Goal: Find specific page/section: Find specific page/section

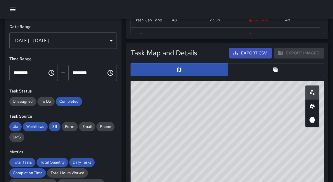
scroll to position [171, 189]
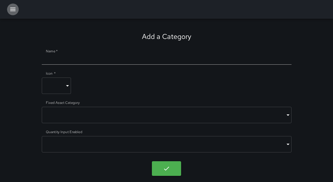
click at [11, 13] on button "button" at bounding box center [13, 10] width 12 height 12
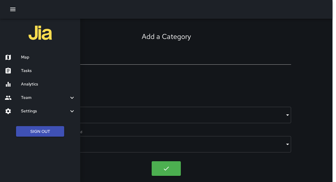
click at [26, 54] on h6 "Map" at bounding box center [48, 57] width 55 height 6
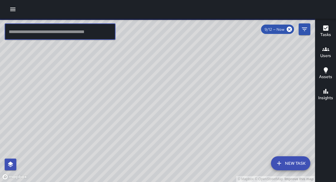
click at [98, 35] on input "text" at bounding box center [60, 31] width 111 height 16
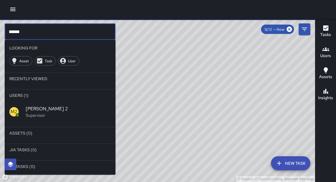
type input "******"
drag, startPoint x: 42, startPoint y: 108, endPoint x: 46, endPoint y: 108, distance: 4.1
click at [46, 109] on span "Mike 2" at bounding box center [68, 108] width 85 height 7
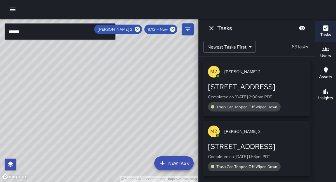
drag, startPoint x: 137, startPoint y: 72, endPoint x: 110, endPoint y: 114, distance: 49.9
click at [110, 114] on div "© Mapbox © OpenStreetMap Improve this map" at bounding box center [99, 100] width 199 height 163
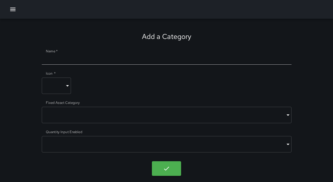
click at [15, 9] on icon "button" at bounding box center [12, 10] width 5 height 4
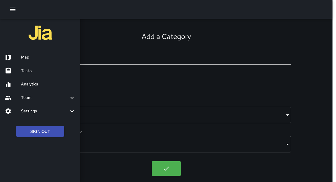
click at [34, 58] on h6 "Map" at bounding box center [48, 57] width 55 height 6
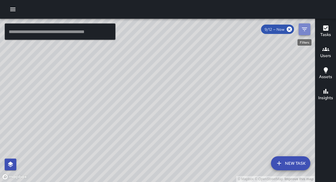
click at [306, 32] on icon "Filters" at bounding box center [304, 29] width 7 height 7
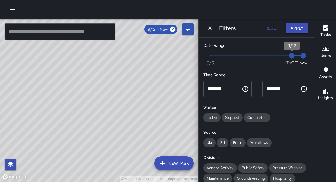
type input "*"
click at [289, 56] on span "9/12" at bounding box center [292, 56] width 6 height 6
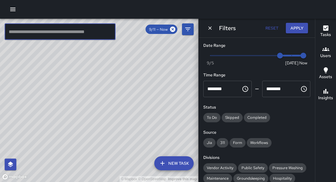
click at [67, 30] on input "text" at bounding box center [60, 31] width 111 height 16
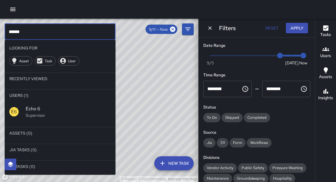
type input "******"
click at [34, 109] on span "Echo 6" at bounding box center [68, 108] width 85 height 7
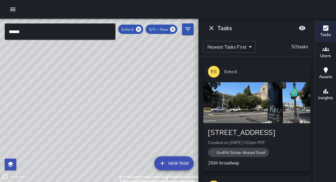
drag, startPoint x: 139, startPoint y: 63, endPoint x: 120, endPoint y: 89, distance: 32.8
click at [120, 89] on div "© Mapbox © OpenStreetMap Improve this map" at bounding box center [99, 100] width 199 height 163
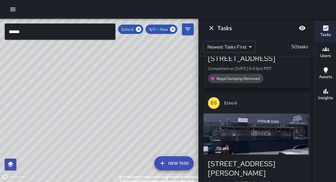
scroll to position [752, 0]
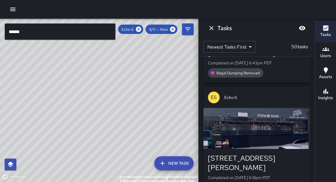
click at [271, 139] on div "button" at bounding box center [257, 128] width 107 height 41
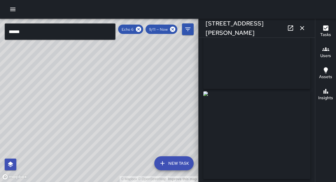
scroll to position [42, 0]
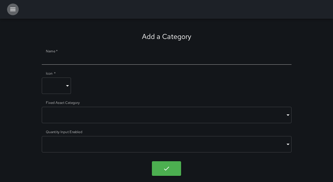
click at [13, 8] on icon "button" at bounding box center [12, 9] width 7 height 7
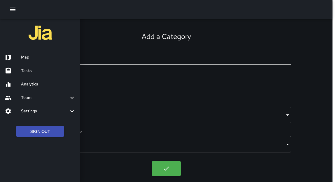
click at [33, 57] on h6 "Map" at bounding box center [48, 57] width 55 height 6
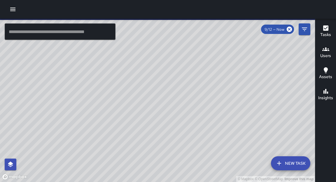
click at [14, 11] on icon "button" at bounding box center [12, 10] width 5 height 4
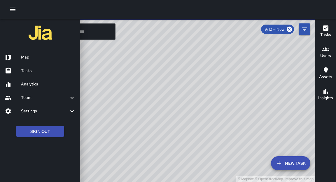
click at [35, 72] on h6 "Tasks" at bounding box center [48, 70] width 55 height 6
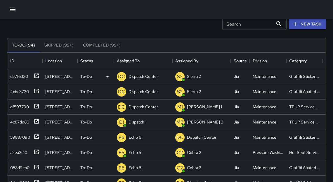
scroll to position [15, 0]
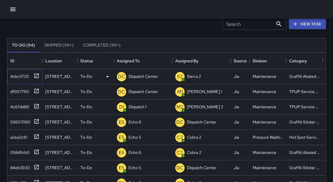
click at [35, 78] on div at bounding box center [35, 75] width 8 height 10
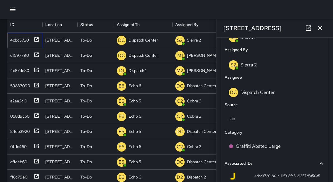
scroll to position [281, 0]
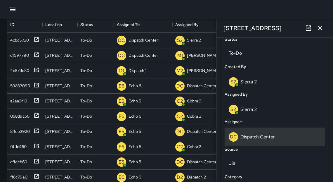
click at [264, 139] on p "Dispatch Center" at bounding box center [257, 136] width 34 height 6
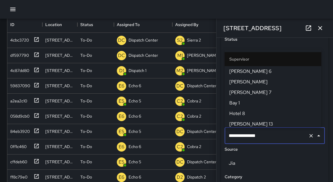
scroll to position [633, 0]
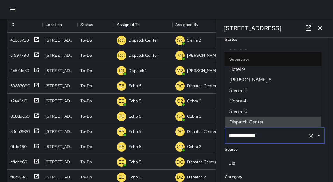
click at [263, 140] on input "**********" at bounding box center [266, 135] width 79 height 11
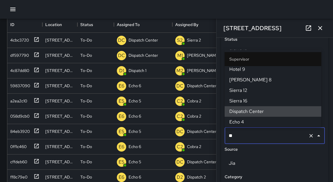
scroll to position [0, 0]
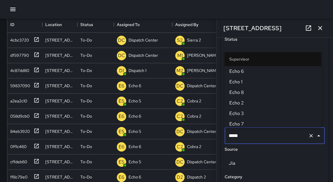
type input "******"
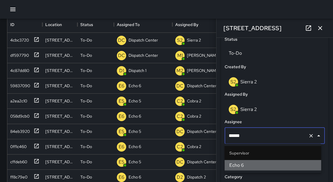
click at [237, 164] on span "Echo 6" at bounding box center [272, 164] width 87 height 7
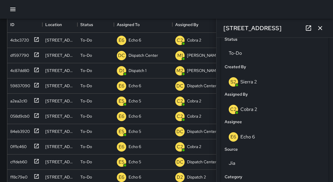
click at [43, 8] on div at bounding box center [166, 9] width 333 height 19
click at [320, 28] on icon "button" at bounding box center [320, 28] width 4 height 4
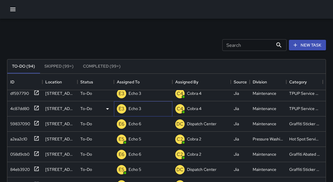
click at [141, 105] on p "Echo 3" at bounding box center [134, 108] width 13 height 6
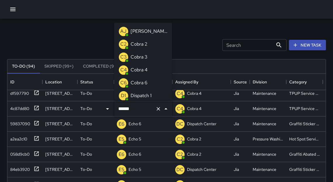
scroll to position [452, 0]
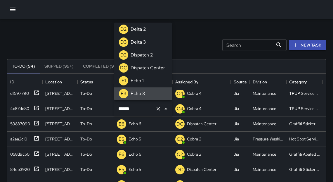
click at [95, 33] on div "Search Search New Task" at bounding box center [166, 45] width 321 height 30
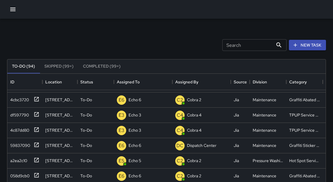
scroll to position [0, 0]
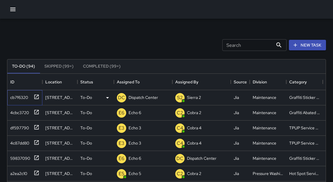
click at [37, 96] on icon at bounding box center [37, 97] width 6 height 6
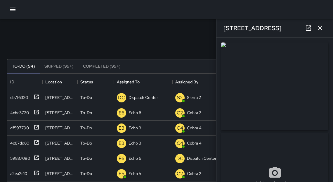
click at [321, 30] on icon "button" at bounding box center [320, 28] width 7 height 7
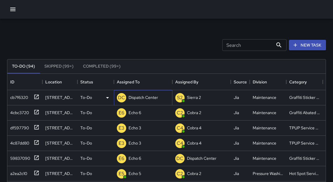
click at [148, 98] on p "Dispatch Center" at bounding box center [142, 97] width 29 height 6
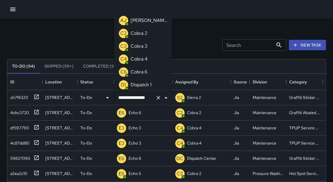
scroll to position [426, 0]
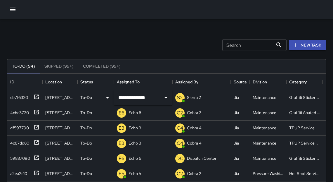
click at [212, 31] on div "Search Search New Task" at bounding box center [166, 45] width 321 height 30
click at [38, 97] on icon at bounding box center [36, 96] width 4 height 4
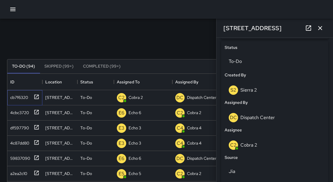
scroll to position [274, 0]
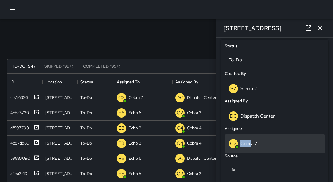
click at [251, 139] on div "C2 Cobra 2" at bounding box center [275, 143] width 92 height 9
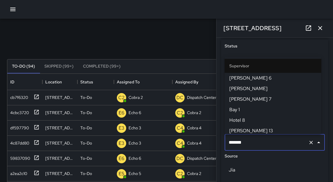
scroll to position [181, 0]
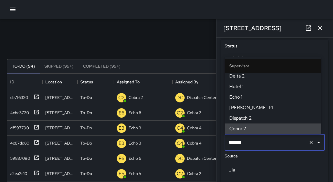
click at [250, 143] on input "*******" at bounding box center [266, 142] width 79 height 11
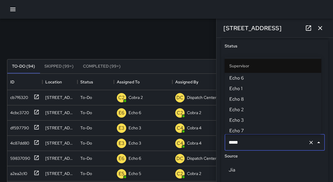
type input "******"
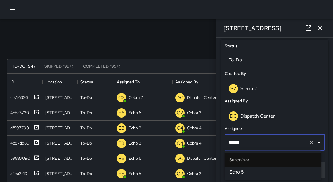
click at [243, 176] on li "Echo 5" at bounding box center [273, 171] width 97 height 11
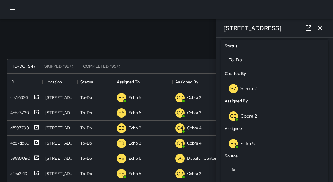
click at [320, 26] on icon "button" at bounding box center [320, 28] width 7 height 7
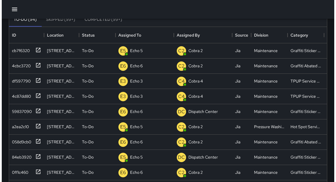
scroll to position [47, 0]
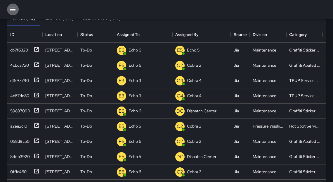
click at [14, 10] on icon "button" at bounding box center [12, 9] width 7 height 7
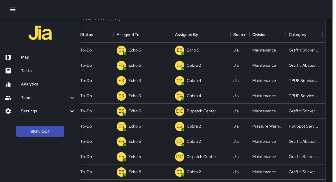
click at [31, 60] on h6 "Map" at bounding box center [48, 57] width 55 height 6
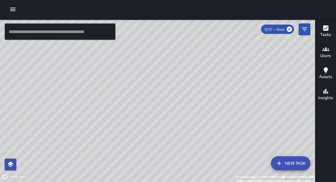
drag, startPoint x: 168, startPoint y: 125, endPoint x: 53, endPoint y: 78, distance: 124.5
click at [53, 78] on div "© Mapbox © OpenStreetMap Improve this map" at bounding box center [157, 100] width 315 height 163
drag, startPoint x: 154, startPoint y: 54, endPoint x: 155, endPoint y: 69, distance: 15.0
click at [155, 69] on div "© Mapbox © OpenStreetMap Improve this map" at bounding box center [157, 100] width 315 height 163
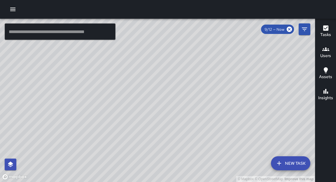
drag, startPoint x: 266, startPoint y: 87, endPoint x: 253, endPoint y: 133, distance: 48.0
click at [257, 145] on div "© Mapbox © OpenStreetMap Improve this map" at bounding box center [157, 100] width 315 height 163
click at [200, 108] on div "© Mapbox © OpenStreetMap Improve this map" at bounding box center [157, 100] width 315 height 163
drag, startPoint x: 152, startPoint y: 101, endPoint x: 205, endPoint y: 88, distance: 55.0
click at [205, 88] on div "© Mapbox © OpenStreetMap Improve this map" at bounding box center [157, 100] width 315 height 163
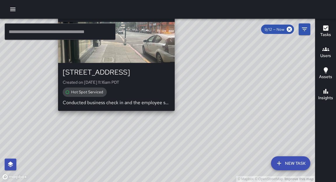
click at [114, 115] on div "© Mapbox © OpenStreetMap Improve this map E5 Echo 5 363 17th Street Created on …" at bounding box center [157, 100] width 315 height 163
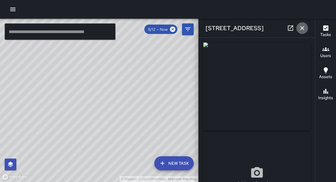
click at [305, 30] on icon "button" at bounding box center [302, 28] width 7 height 7
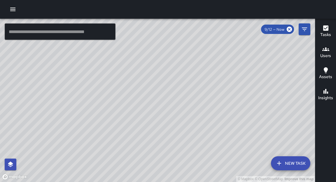
click at [165, 68] on div "© Mapbox © OpenStreetMap Improve this map" at bounding box center [157, 100] width 315 height 163
drag, startPoint x: 222, startPoint y: 67, endPoint x: 205, endPoint y: 91, distance: 29.1
click at [213, 86] on div "© Mapbox © OpenStreetMap Improve this map" at bounding box center [157, 100] width 315 height 163
click at [235, 59] on div "© Mapbox © OpenStreetMap Improve this map" at bounding box center [157, 100] width 315 height 163
drag, startPoint x: 173, startPoint y: 106, endPoint x: 172, endPoint y: 127, distance: 21.0
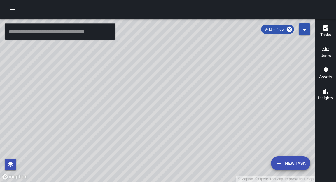
click at [172, 131] on div "© Mapbox © OpenStreetMap Improve this map" at bounding box center [157, 100] width 315 height 163
drag, startPoint x: 201, startPoint y: 78, endPoint x: 205, endPoint y: 95, distance: 17.4
click at [206, 95] on div "© Mapbox © OpenStreetMap Improve this map" at bounding box center [157, 100] width 315 height 163
click at [221, 65] on div "© Mapbox © OpenStreetMap Improve this map" at bounding box center [157, 100] width 315 height 163
click at [158, 154] on div "© Mapbox © OpenStreetMap Improve this map" at bounding box center [157, 100] width 315 height 163
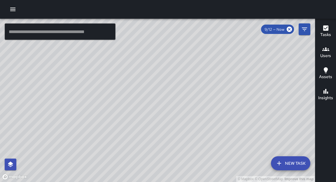
click at [58, 33] on input "text" at bounding box center [60, 31] width 111 height 16
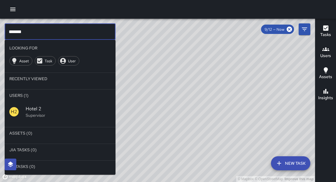
click at [41, 112] on span "Hotel 2" at bounding box center [68, 108] width 85 height 7
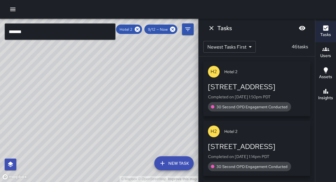
click at [156, 68] on div "© Mapbox © OpenStreetMap Improve this map" at bounding box center [99, 100] width 199 height 163
click at [213, 29] on icon "Dismiss" at bounding box center [211, 28] width 7 height 7
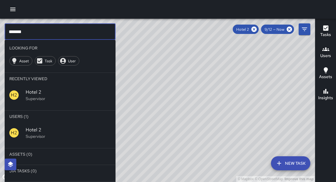
click at [57, 35] on input "*******" at bounding box center [60, 31] width 111 height 16
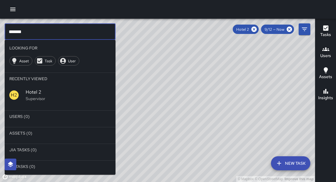
type input "*******"
click at [324, 52] on icon "button" at bounding box center [326, 49] width 7 height 7
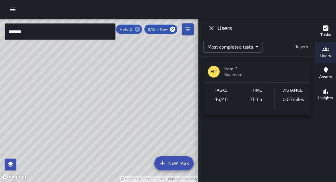
click at [137, 29] on icon at bounding box center [137, 29] width 5 height 5
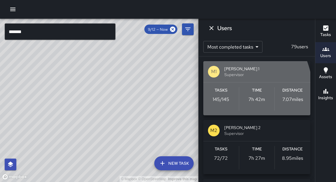
click at [218, 94] on div "Tasks 145 / 145" at bounding box center [222, 98] width 36 height 23
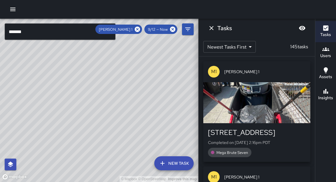
drag, startPoint x: 151, startPoint y: 62, endPoint x: 161, endPoint y: 153, distance: 91.1
click at [161, 165] on div "© Mapbox © OpenStreetMap Improve this map ******* ​ New Task Mike 1 9/12 — Now …" at bounding box center [99, 100] width 199 height 163
drag, startPoint x: 123, startPoint y: 145, endPoint x: 117, endPoint y: 158, distance: 14.4
click at [109, 167] on div "© Mapbox © OpenStreetMap Improve this map" at bounding box center [99, 100] width 199 height 163
click at [213, 28] on icon "Dismiss" at bounding box center [211, 28] width 7 height 7
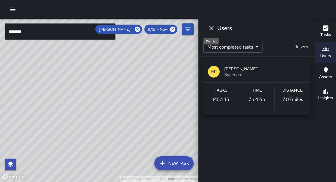
click at [211, 29] on icon "Dismiss" at bounding box center [211, 28] width 7 height 7
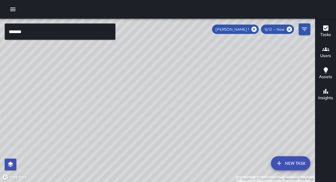
drag, startPoint x: 223, startPoint y: 132, endPoint x: 215, endPoint y: 83, distance: 49.8
click at [215, 83] on div "© Mapbox © OpenStreetMap Improve this map" at bounding box center [157, 100] width 315 height 163
drag, startPoint x: 219, startPoint y: 100, endPoint x: 217, endPoint y: 94, distance: 6.2
click at [223, 93] on div "© Mapbox © OpenStreetMap Improve this map" at bounding box center [157, 100] width 315 height 163
drag, startPoint x: 165, startPoint y: 141, endPoint x: 145, endPoint y: 79, distance: 65.6
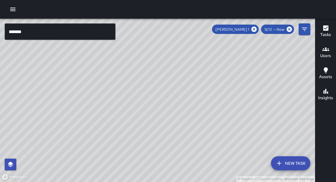
click at [152, 73] on div "© Mapbox © OpenStreetMap Improve this map" at bounding box center [157, 100] width 315 height 163
drag, startPoint x: 168, startPoint y: 72, endPoint x: 167, endPoint y: 103, distance: 31.0
click at [167, 103] on div "© Mapbox © OpenStreetMap Improve this map" at bounding box center [157, 100] width 315 height 163
drag, startPoint x: 183, startPoint y: 81, endPoint x: 176, endPoint y: 115, distance: 34.9
click at [176, 116] on div "© Mapbox © OpenStreetMap Improve this map" at bounding box center [157, 100] width 315 height 163
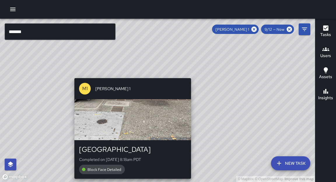
click at [130, 75] on div "© Mapbox © OpenStreetMap Improve this map M1 Mike 1 2128 Broadway Completed on …" at bounding box center [157, 100] width 315 height 163
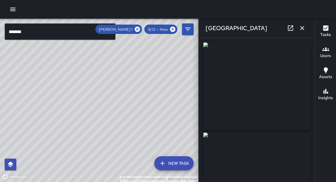
type input "**********"
click at [135, 30] on icon at bounding box center [137, 29] width 5 height 5
type input "**********"
